Goal: Find specific page/section: Find specific page/section

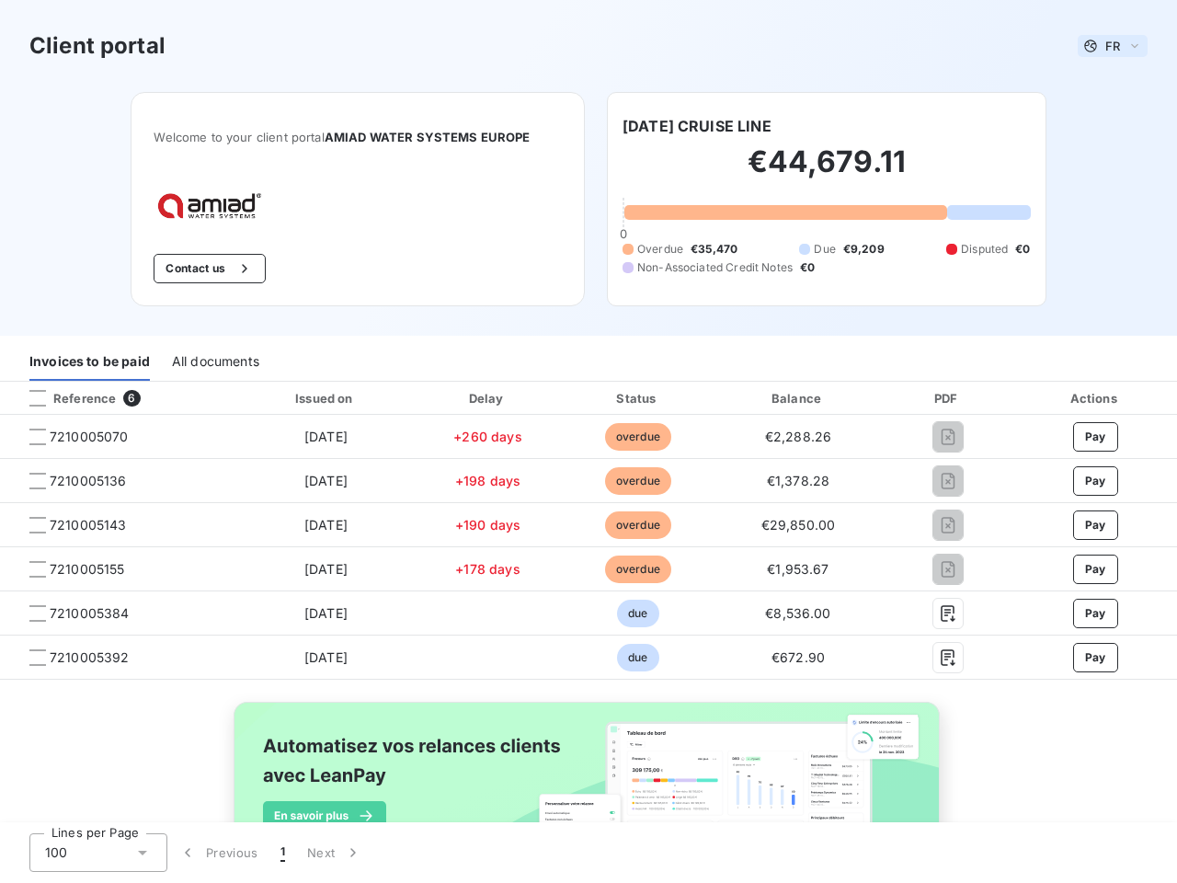
click at [1106, 46] on span "FR" at bounding box center [1113, 46] width 15 height 15
click at [200, 269] on button "Contact us" at bounding box center [209, 268] width 111 height 29
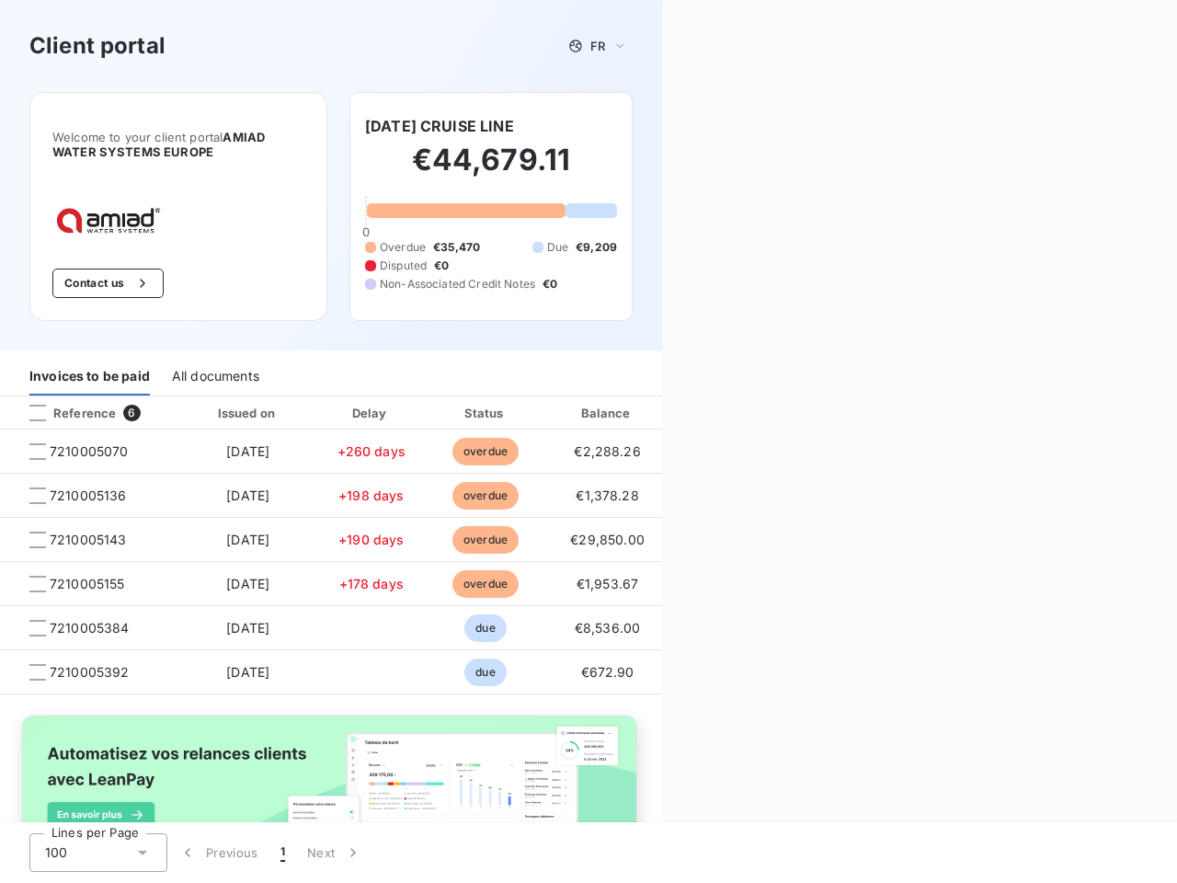
click at [703, 126] on div "Contact us Fill out the form below, and a member of our team will get back to y…" at bounding box center [919, 441] width 515 height 883
click at [89, 362] on div "Invoices to be paid" at bounding box center [89, 376] width 121 height 39
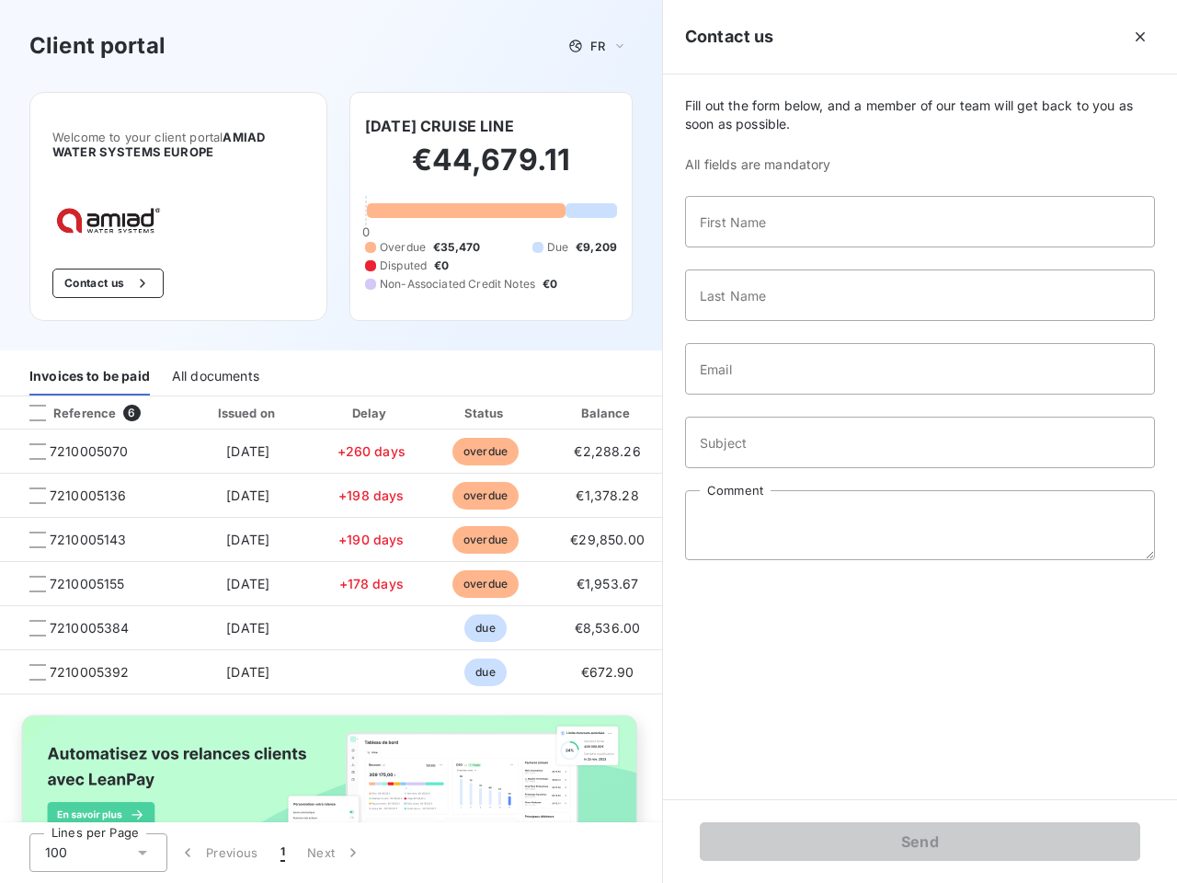
click at [214, 362] on div "All documents" at bounding box center [215, 376] width 87 height 39
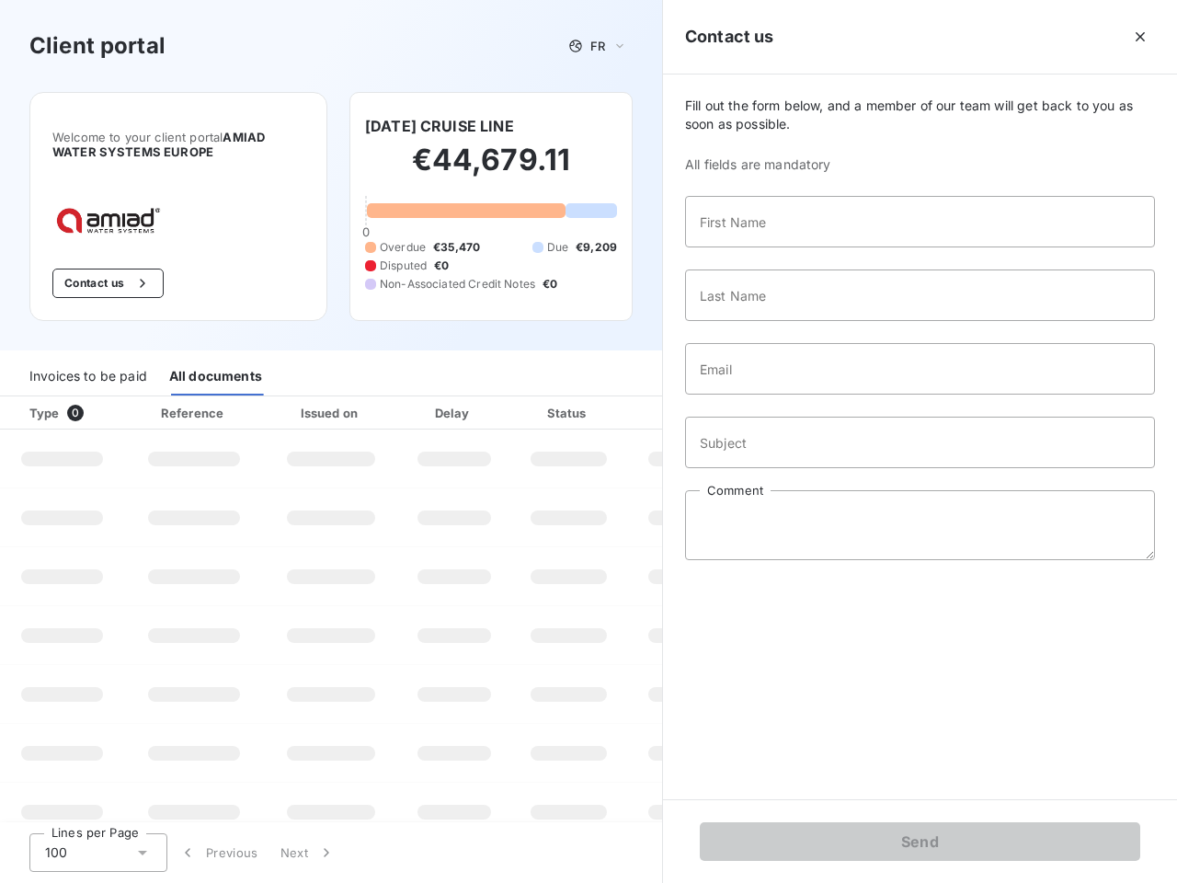
click at [117, 398] on th "Type 0" at bounding box center [62, 412] width 124 height 33
click at [38, 398] on th "Type 0" at bounding box center [62, 412] width 124 height 33
click at [321, 398] on th "Issued on" at bounding box center [331, 412] width 134 height 33
click at [481, 398] on th "Delay" at bounding box center [454, 412] width 112 height 33
click at [629, 398] on th "Amount" at bounding box center [689, 412] width 125 height 33
